Goal: Task Accomplishment & Management: Complete application form

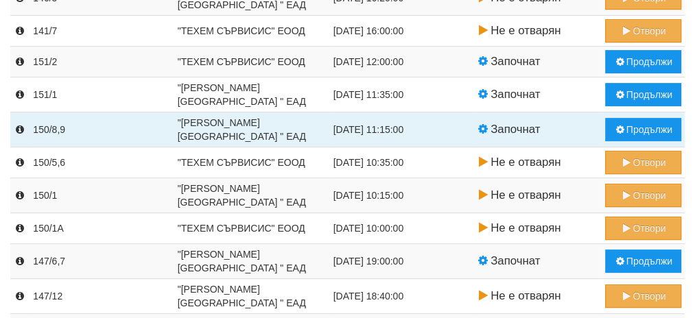
scroll to position [277, 0]
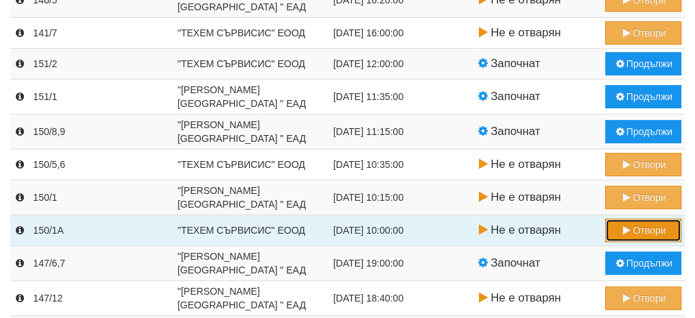
click at [630, 230] on button "Отвори" at bounding box center [643, 230] width 76 height 23
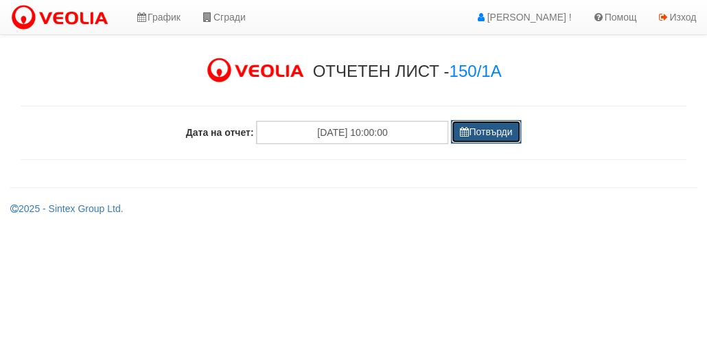
click at [481, 133] on button "Потвърди" at bounding box center [486, 131] width 70 height 23
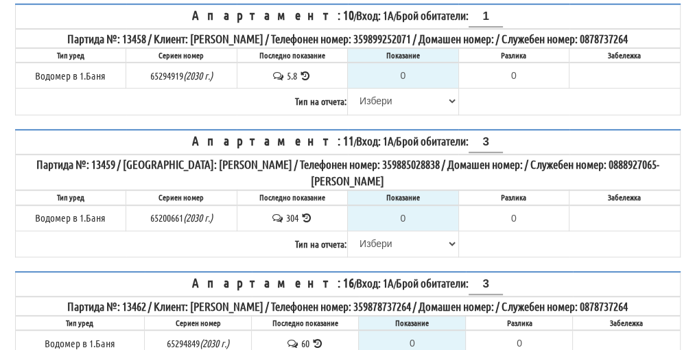
scroll to position [480, 0]
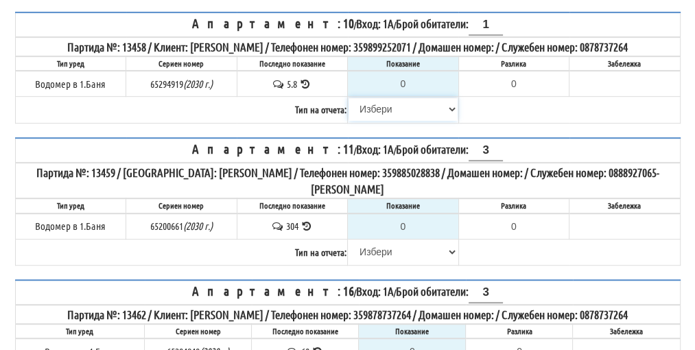
click at [384, 99] on select "Избери Визуален Телефон Бележка Неосигурен достъп Самоотчет Служебно Дистанцион…" at bounding box center [403, 108] width 109 height 23
select select "8cc75930-9bfd-e511-80be-8d5a1dced85a"
click at [349, 97] on select "Избери Визуален Телефон Бележка Неосигурен достъп Самоотчет Служебно Дистанцион…" at bounding box center [403, 108] width 109 height 23
type input "5.8"
type input "0.0"
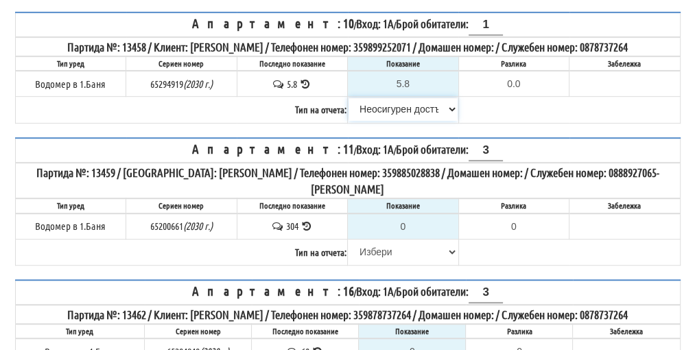
click at [372, 97] on select "Избери Визуален Телефон Бележка Неосигурен достъп Самоотчет Служебно Дистанцион…" at bounding box center [403, 108] width 109 height 23
select select "8bc75930-9bfd-e511-80be-8d5a1dced85a"
click at [349, 97] on select "Избери Визуален Телефон Бележка Неосигурен достъп Самоотчет Служебно Дистанцион…" at bounding box center [403, 108] width 109 height 23
